Goal: Information Seeking & Learning: Learn about a topic

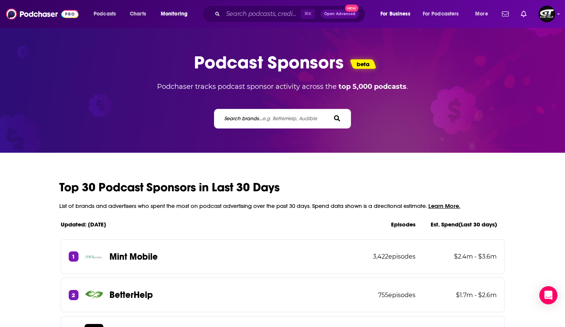
scroll to position [48, 0]
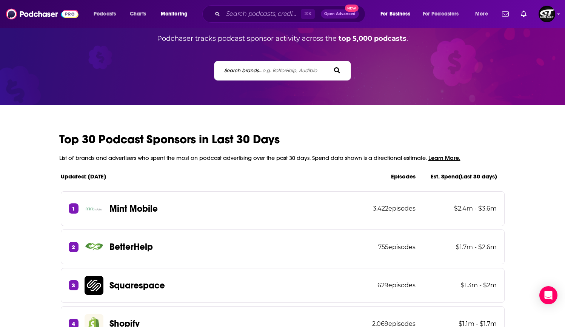
click at [279, 68] on span "e.g. BetterHelp, Audible" at bounding box center [289, 70] width 55 height 6
click at [279, 68] on input "Search brands... e.g. BetterHelp, Audible" at bounding box center [258, 70] width 68 height 8
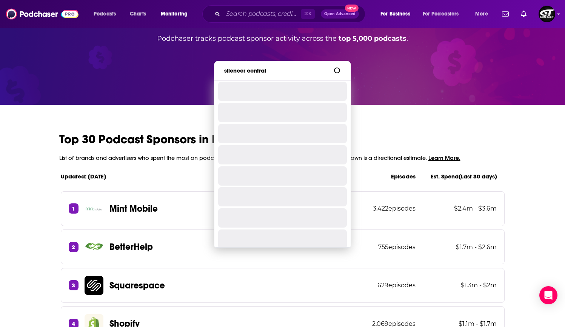
type input "silencer central"
click at [339, 70] on icon at bounding box center [337, 70] width 6 height 6
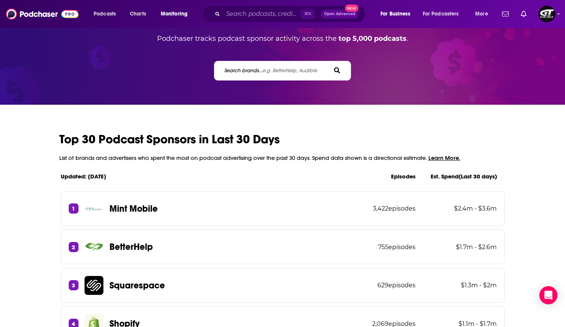
click at [305, 69] on span "e.g. BetterHelp, Audible" at bounding box center [289, 70] width 55 height 6
click at [292, 69] on input "Search brands... e.g. BetterHelp, Audible" at bounding box center [258, 70] width 68 height 8
type input "silencer central"
click at [279, 66] on input "silencer central" at bounding box center [258, 70] width 68 height 8
click at [277, 69] on span "e.g. BetterHelp, Audible" at bounding box center [289, 70] width 55 height 6
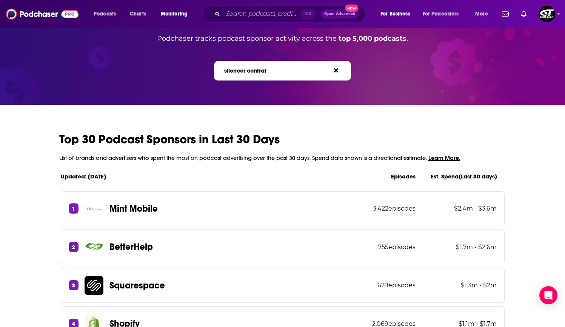
click at [277, 69] on input "silencer central" at bounding box center [258, 70] width 68 height 8
click at [276, 70] on span "e.g. BetterHelp, Audible" at bounding box center [289, 70] width 55 height 6
click at [276, 70] on input "silencer central" at bounding box center [258, 70] width 68 height 8
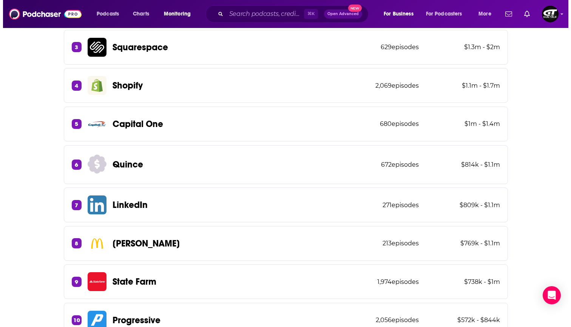
scroll to position [0, 0]
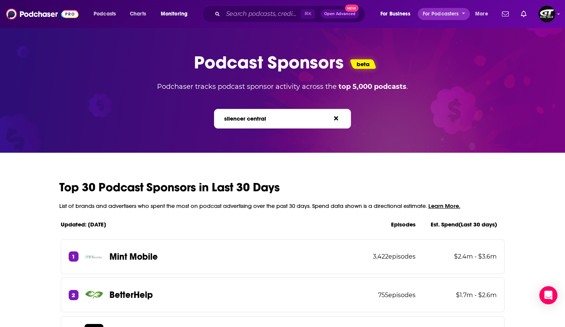
click at [452, 13] on span "For Podcasters" at bounding box center [441, 14] width 36 height 11
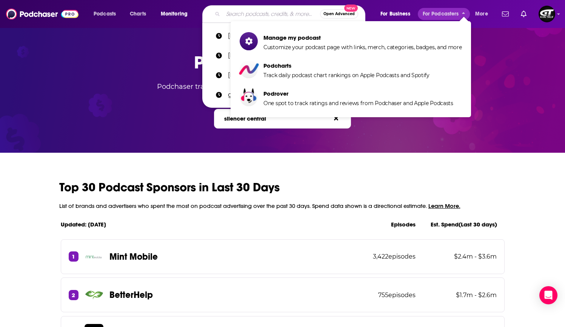
click at [246, 14] on input "Search podcasts, credits, & more..." at bounding box center [271, 14] width 97 height 12
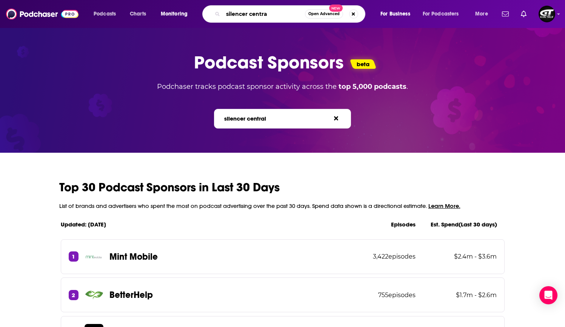
type input "silencer central"
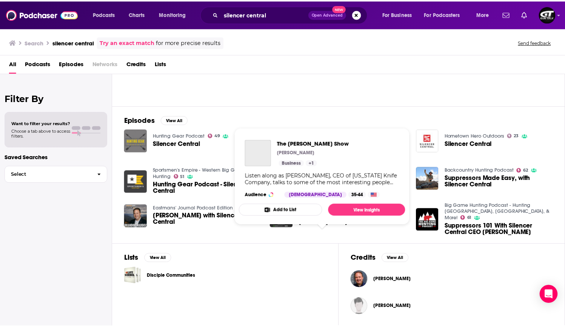
scroll to position [7, 0]
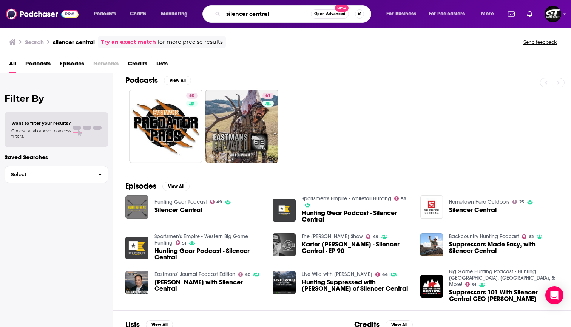
drag, startPoint x: 291, startPoint y: 14, endPoint x: 220, endPoint y: 15, distance: 71.4
click at [220, 15] on div "silencer central Open Advanced New" at bounding box center [286, 13] width 169 height 17
type input "[PERSON_NAME]"
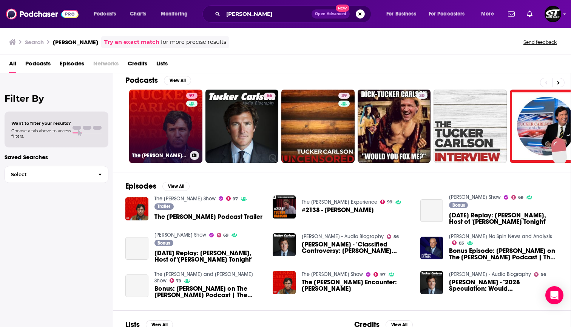
click at [166, 131] on link "97 The [PERSON_NAME] Show" at bounding box center [165, 125] width 73 height 73
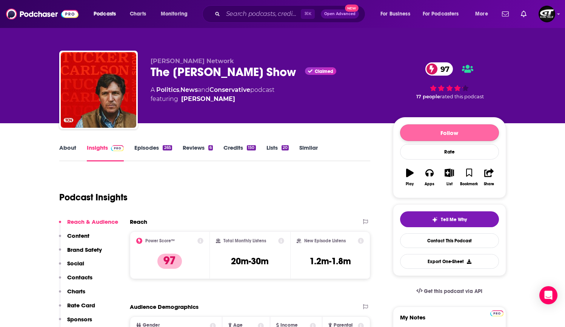
click at [441, 130] on button "Follow" at bounding box center [449, 132] width 99 height 17
